Goal: Navigation & Orientation: Go to known website

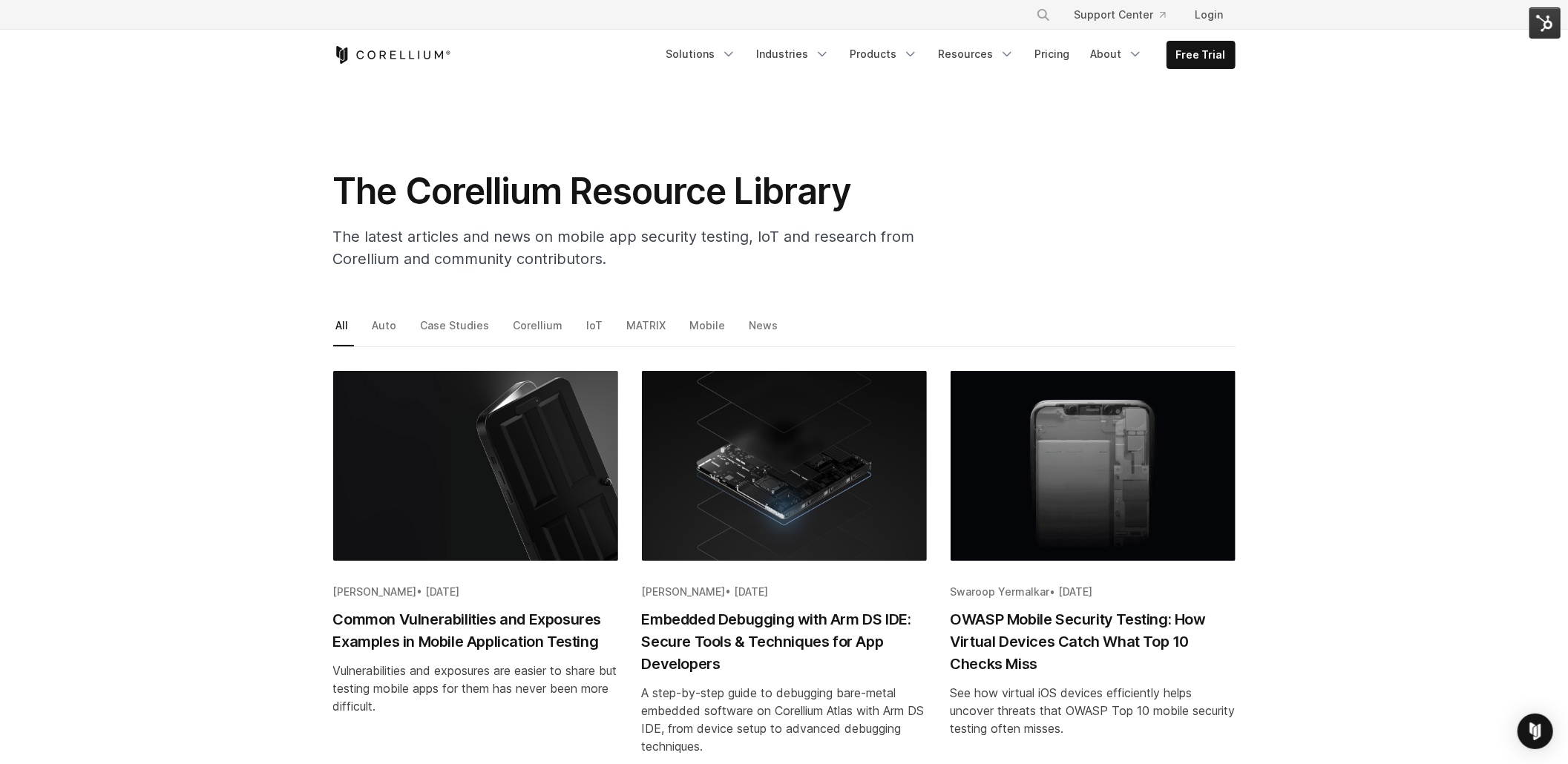
click at [393, 50] on icon "Corellium Home" at bounding box center [392, 54] width 118 height 18
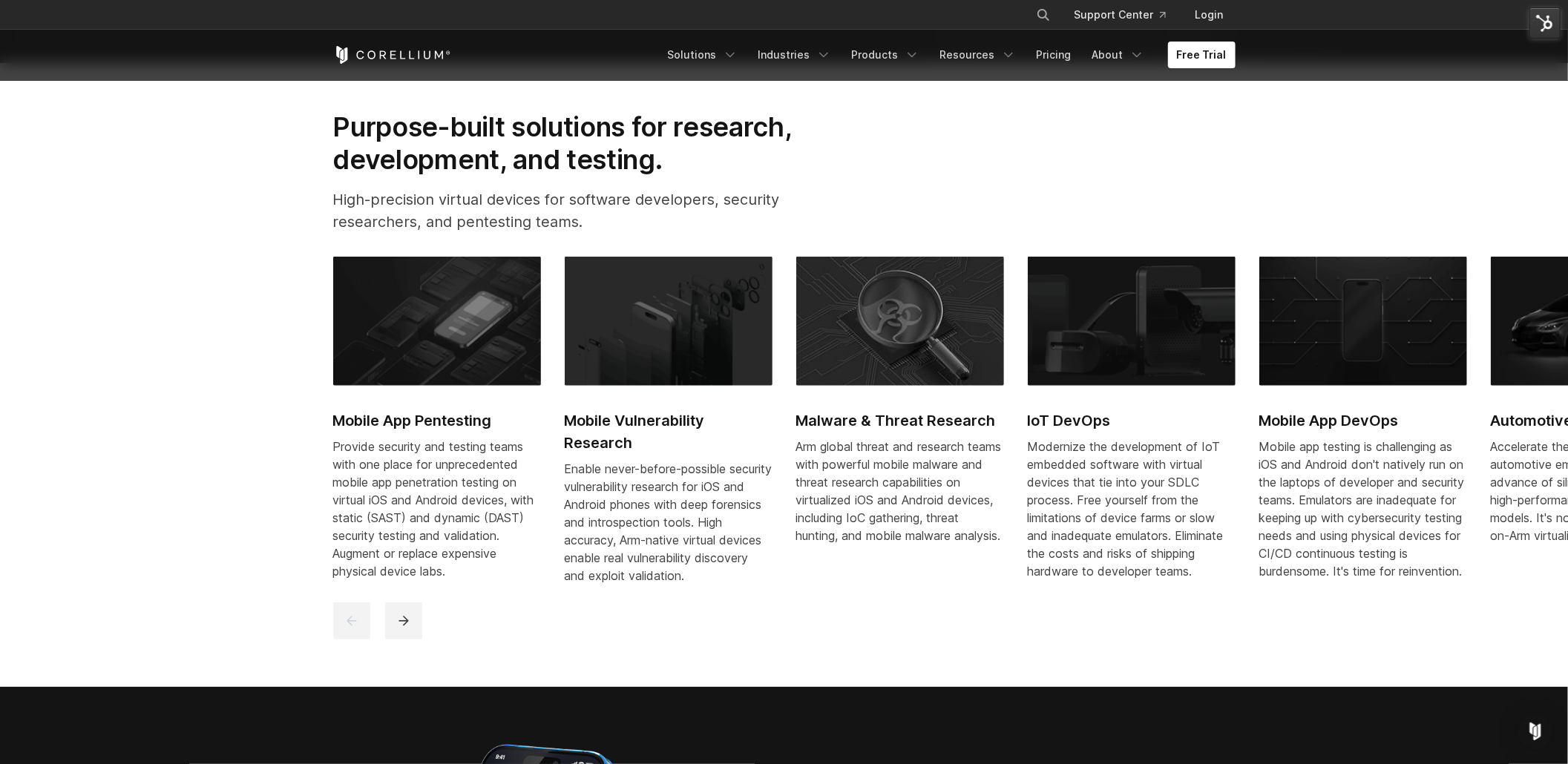
scroll to position [911, 0]
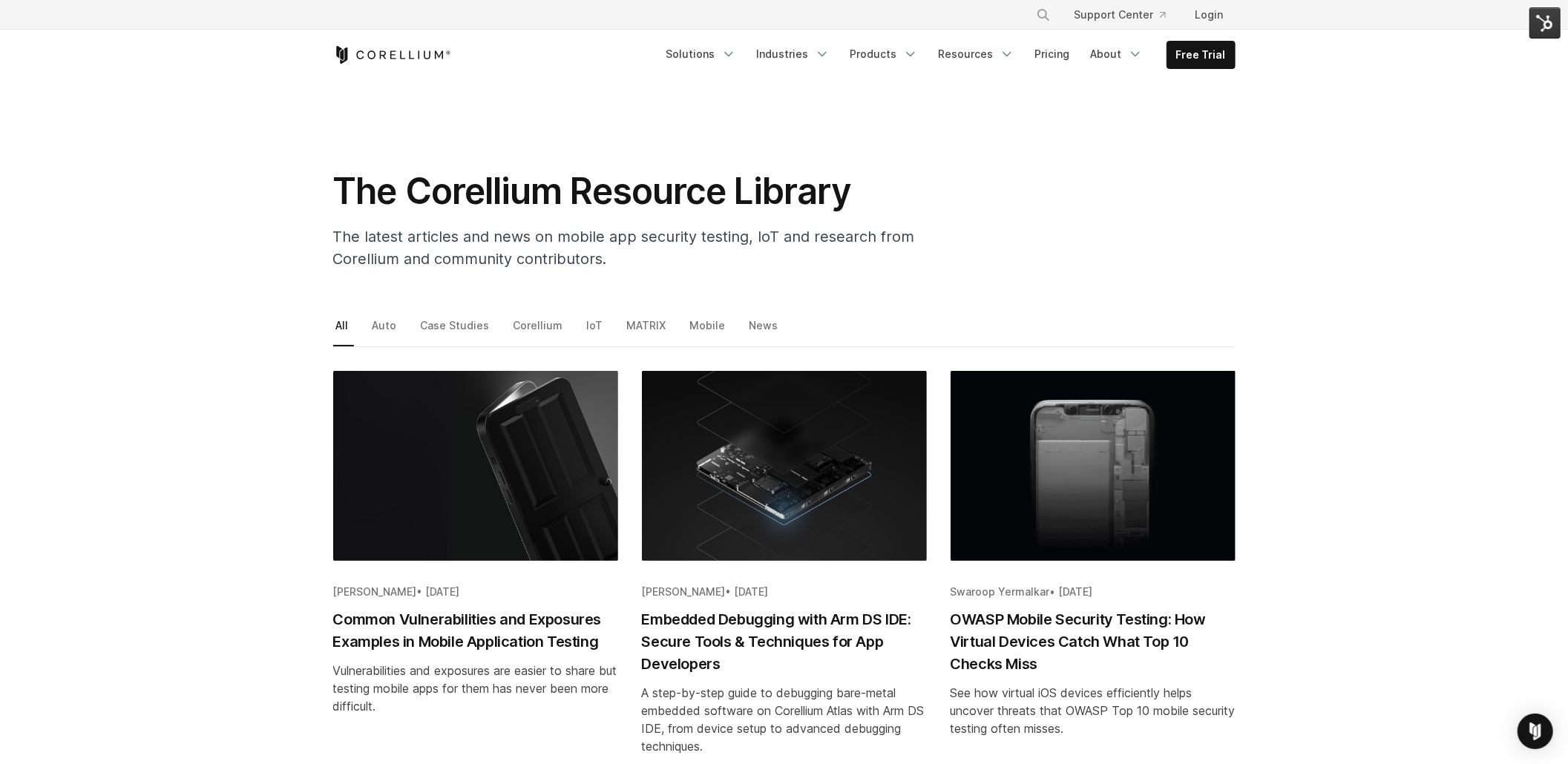
click at [383, 48] on icon "Corellium Home" at bounding box center [392, 54] width 118 height 18
